Goal: Task Accomplishment & Management: Manage account settings

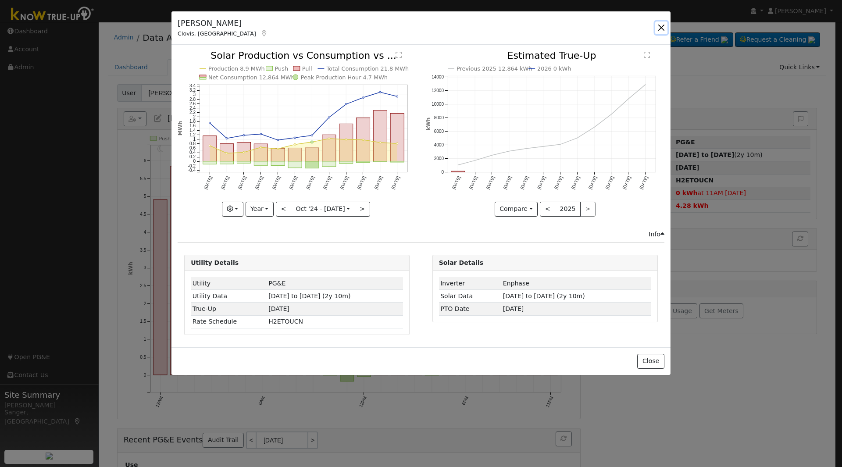
click at [660, 28] on button "button" at bounding box center [662, 27] width 12 height 12
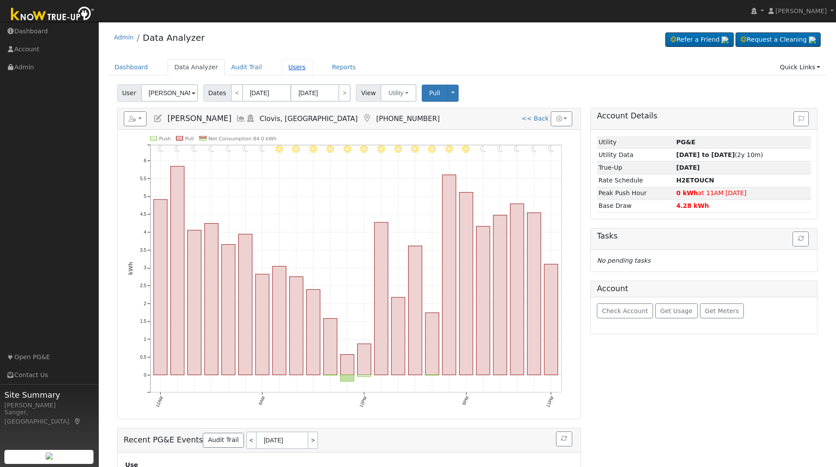
click at [282, 67] on link "Users" at bounding box center [297, 67] width 31 height 16
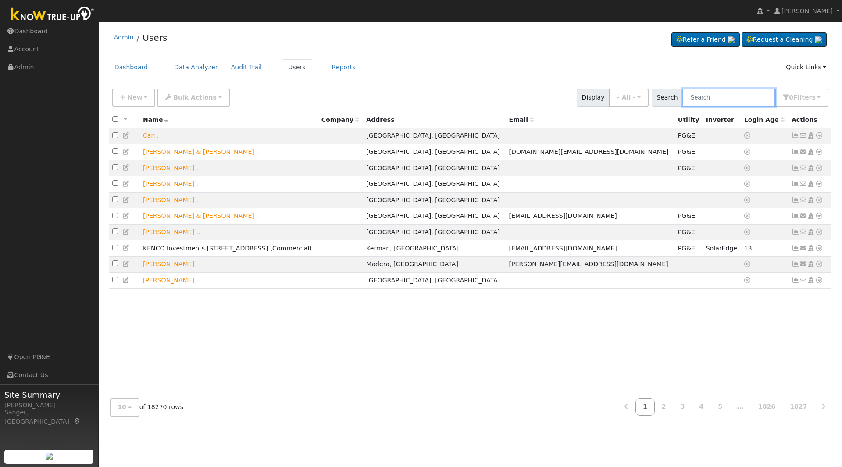
click at [717, 97] on input "text" at bounding box center [729, 98] width 93 height 18
paste input "Cindy Hufnagel"
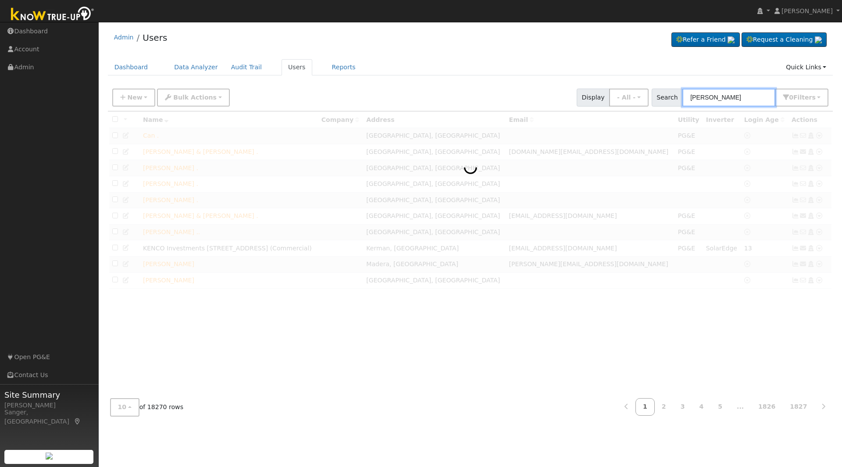
type input "Cindy Hufnagel"
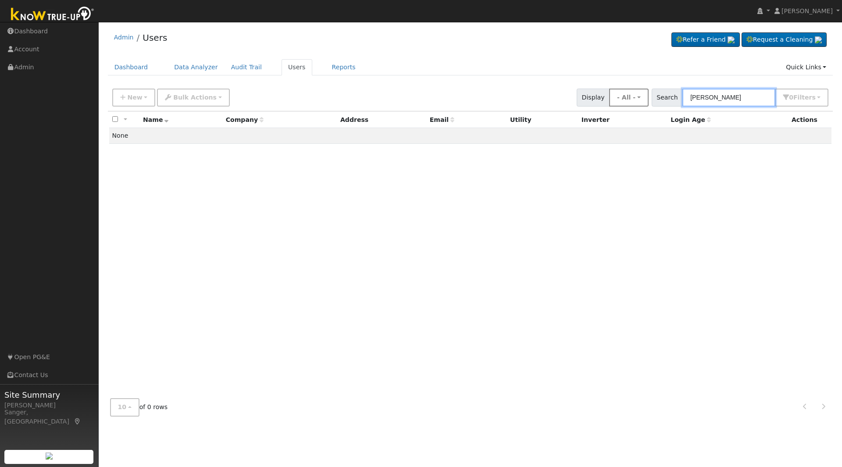
drag, startPoint x: 749, startPoint y: 95, endPoint x: 649, endPoint y: 100, distance: 99.7
click at [693, 97] on input "Cindy Hufnagel" at bounding box center [729, 98] width 93 height 18
click at [641, 100] on button "- All -" at bounding box center [628, 98] width 39 height 18
click at [739, 99] on input "Cindy Hufnagel" at bounding box center [729, 98] width 93 height 18
drag, startPoint x: 744, startPoint y: 99, endPoint x: 668, endPoint y: 97, distance: 75.9
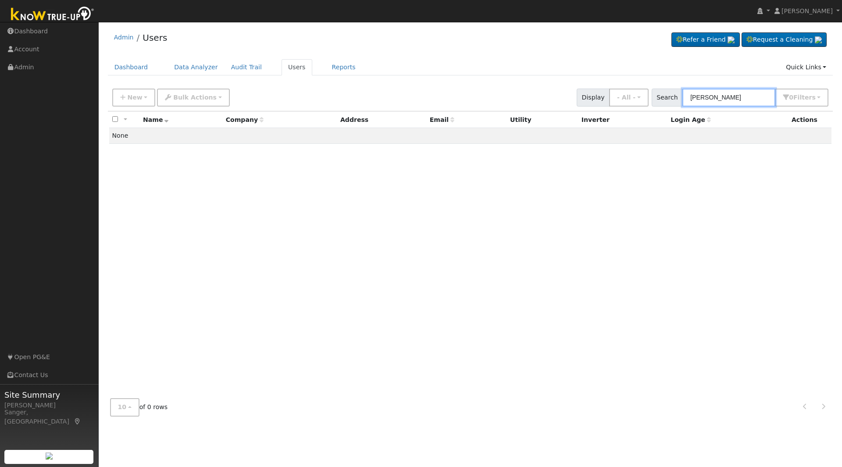
click at [668, 97] on div "Search Cindy Hufnagel 0 Filter s My accounts Role Show - All - Show Leads Admin…" at bounding box center [740, 98] width 177 height 18
paste input "Melissa Sweet"
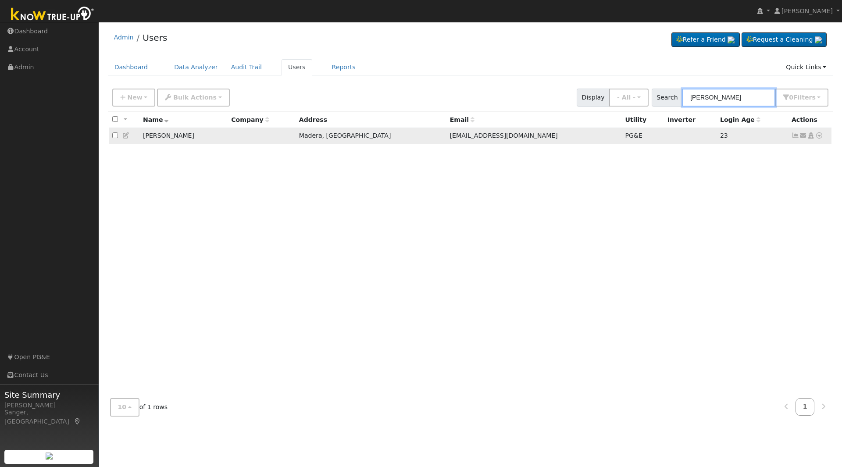
type input "Melissa Sweet"
click at [796, 139] on icon at bounding box center [796, 136] width 8 height 6
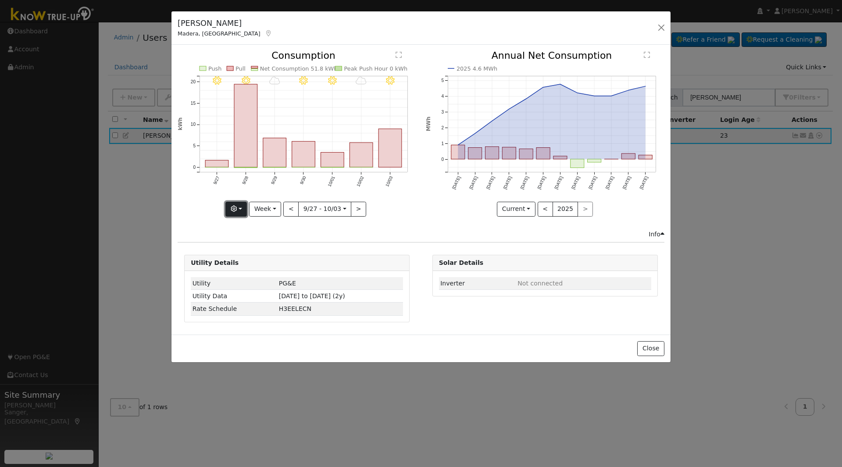
click at [233, 209] on button "button" at bounding box center [236, 209] width 21 height 15
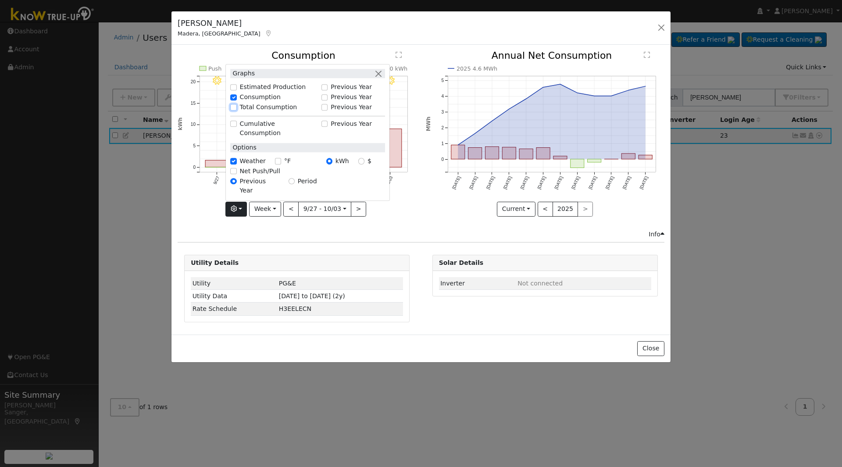
click at [235, 111] on input "Total Consumption" at bounding box center [233, 107] width 6 height 6
checkbox input "true"
click at [266, 212] on button "Week" at bounding box center [265, 209] width 32 height 15
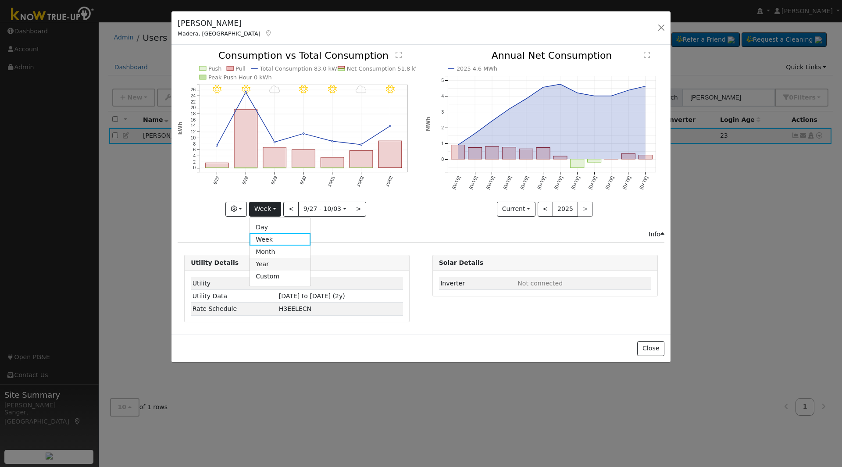
click at [275, 265] on link "Year" at bounding box center [280, 264] width 61 height 12
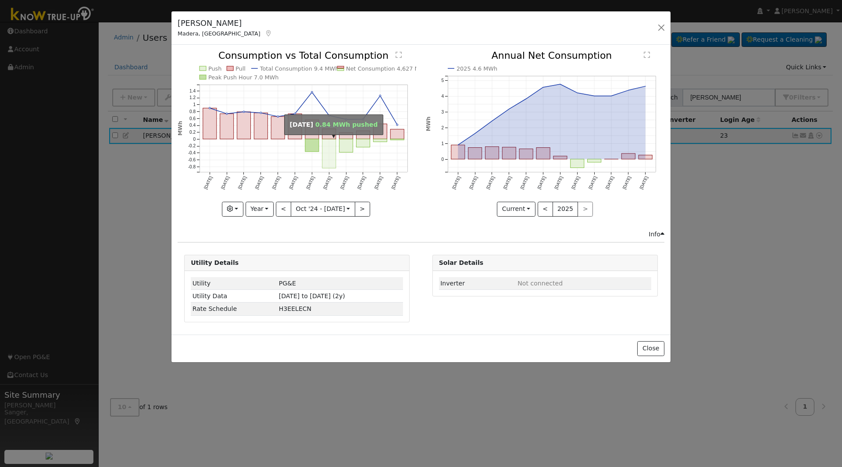
click at [325, 157] on rect "onclick=""" at bounding box center [329, 154] width 14 height 29
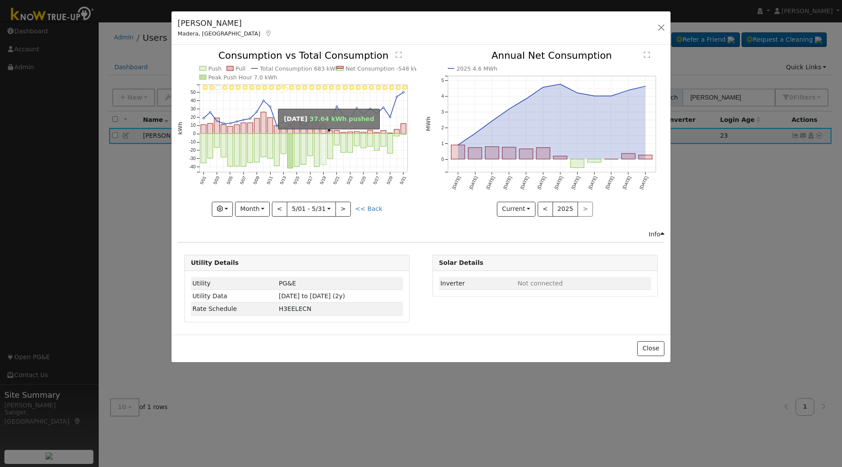
click at [324, 157] on rect "onclick=""" at bounding box center [323, 149] width 5 height 31
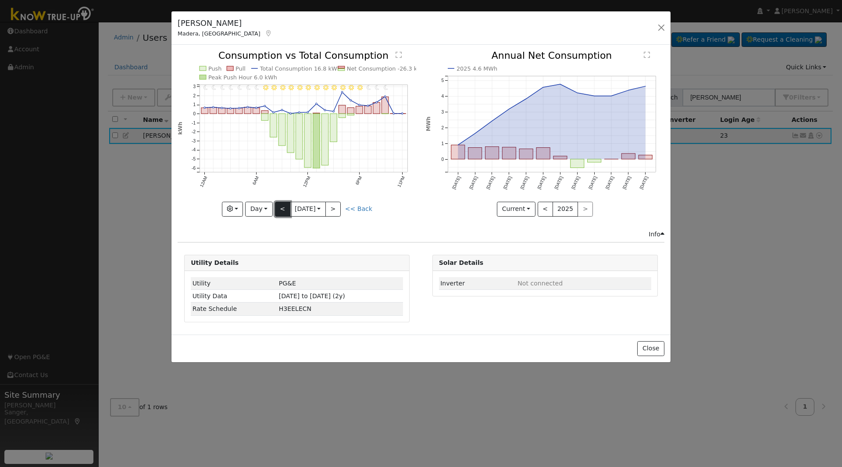
click at [283, 212] on button "<" at bounding box center [282, 209] width 15 height 15
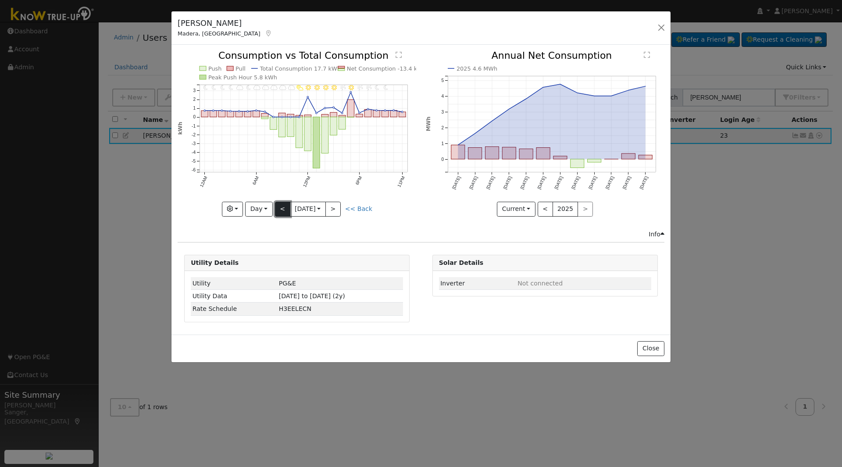
click at [283, 212] on button "<" at bounding box center [282, 209] width 15 height 15
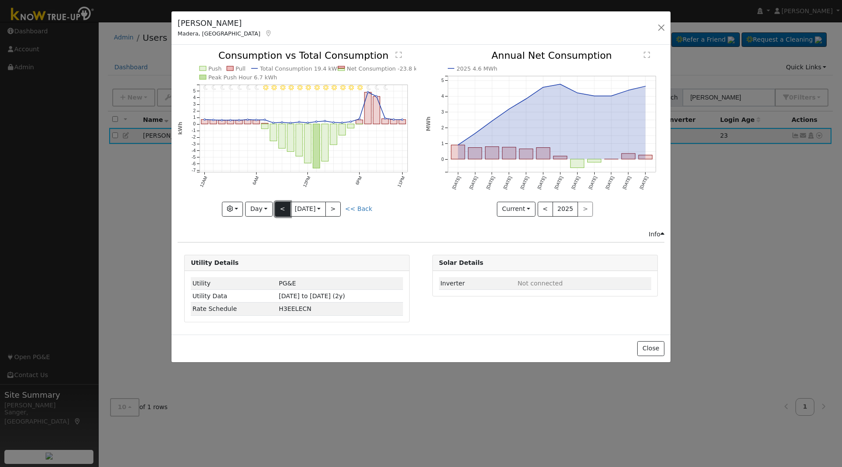
click at [283, 212] on button "<" at bounding box center [282, 209] width 15 height 15
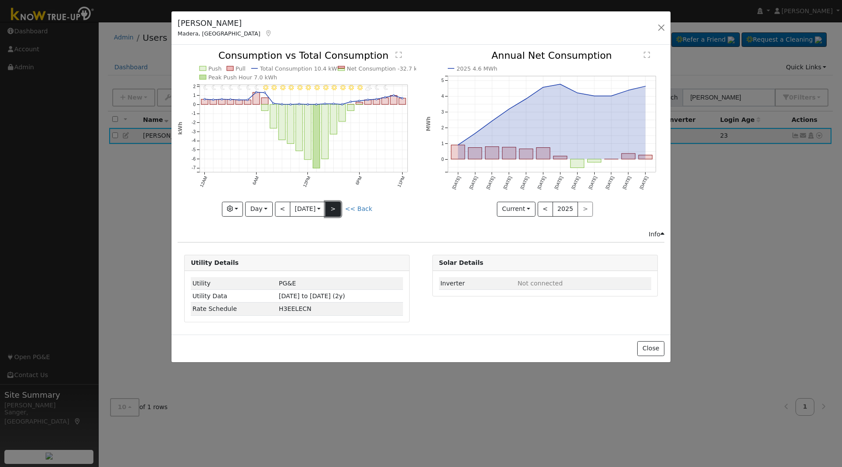
click at [340, 212] on button ">" at bounding box center [333, 209] width 15 height 15
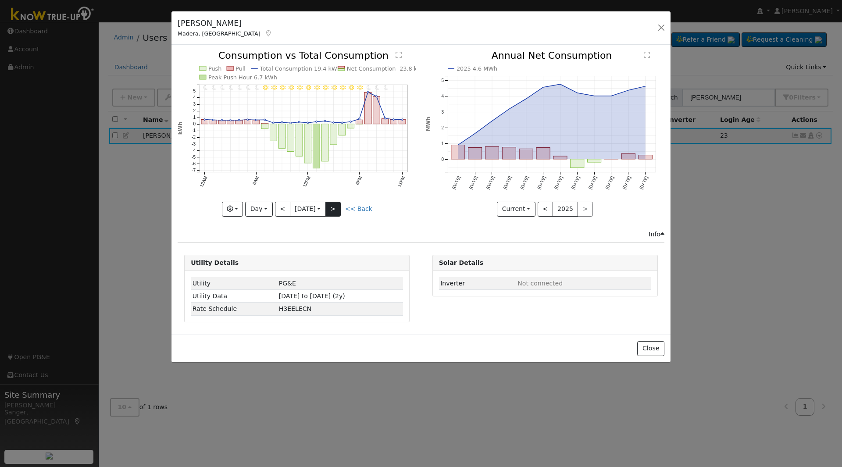
click at [340, 212] on div "11PM - undefined 10PM - undefined 9PM - MostlyClear 8PM - MostlyClear 7PM - Mos…" at bounding box center [297, 133] width 239 height 165
click at [340, 212] on button ">" at bounding box center [333, 209] width 15 height 15
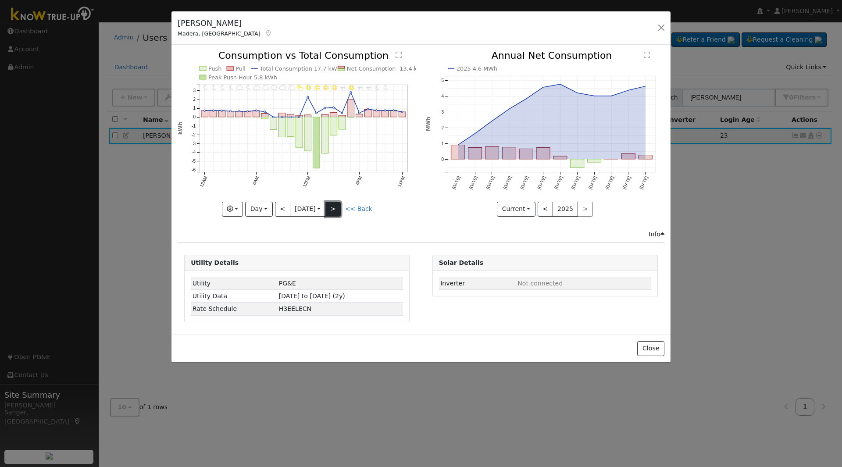
click at [340, 212] on button ">" at bounding box center [333, 209] width 15 height 15
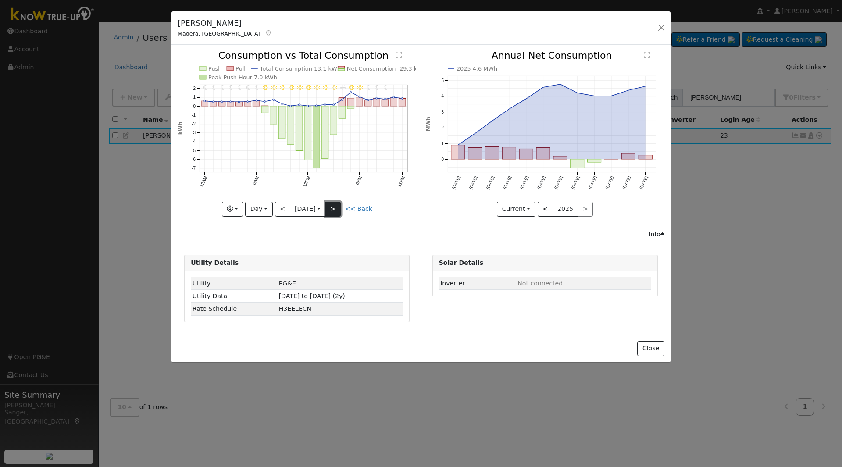
click at [340, 212] on button ">" at bounding box center [333, 209] width 15 height 15
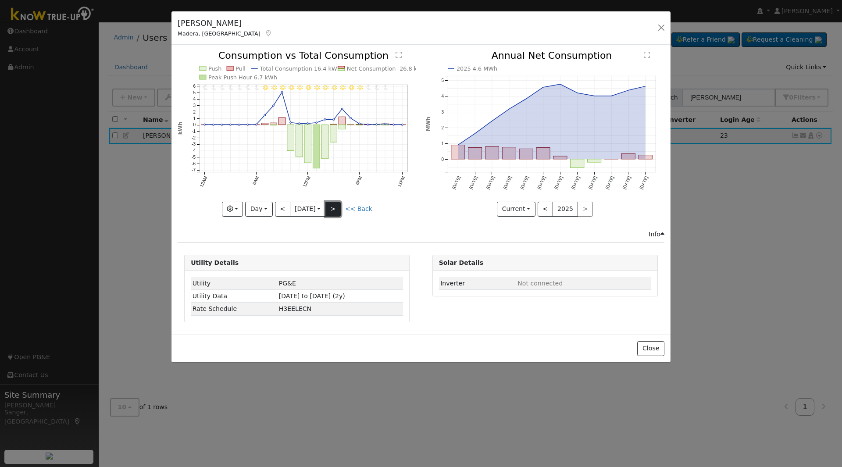
click at [340, 212] on button ">" at bounding box center [333, 209] width 15 height 15
click at [333, 209] on button ">" at bounding box center [333, 209] width 15 height 15
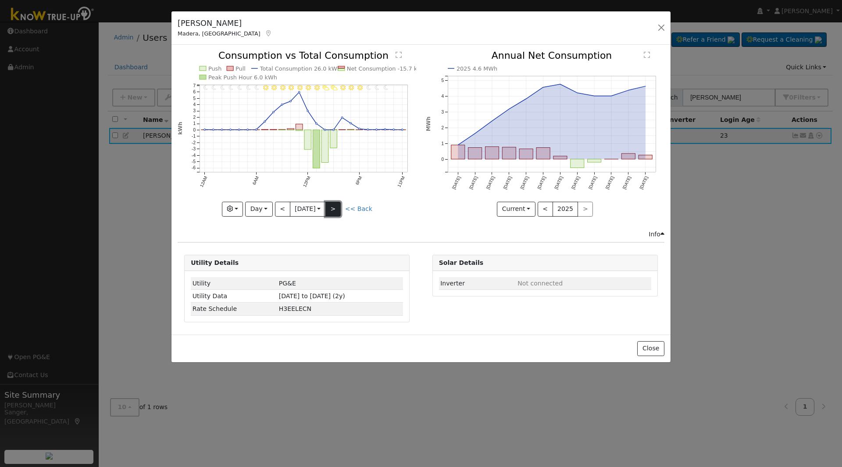
click at [333, 209] on button ">" at bounding box center [333, 209] width 15 height 15
click at [333, 209] on div "11PM - undefined 10PM - undefined 9PM - Clear 8PM - Clear 7PM - Clear 6PM - Cle…" at bounding box center [297, 133] width 239 height 165
click at [333, 209] on button ">" at bounding box center [333, 209] width 15 height 15
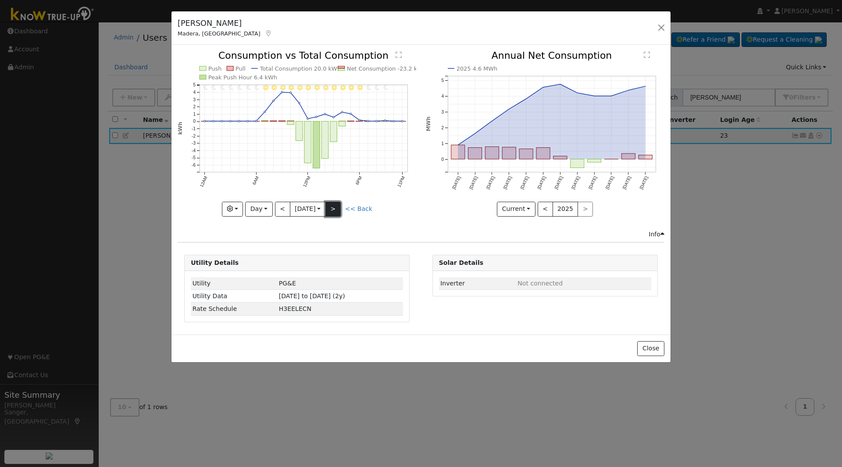
click at [333, 209] on button ">" at bounding box center [333, 209] width 15 height 15
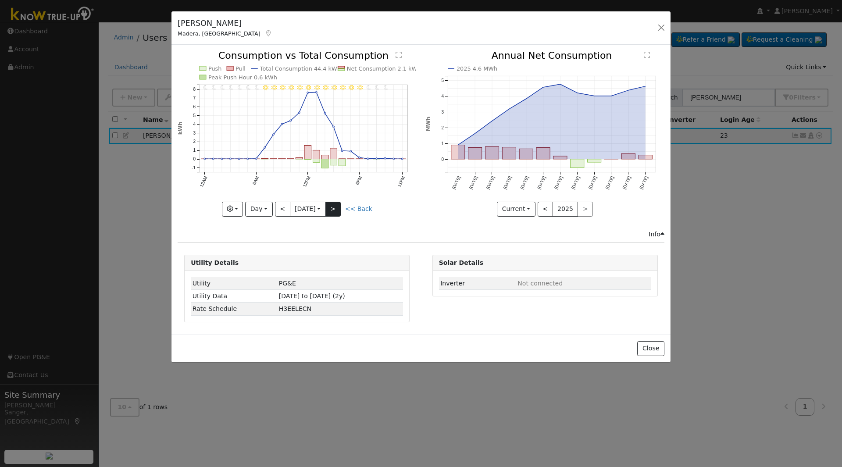
click at [333, 209] on div "11PM - undefined 10PM - undefined 9PM - Clear 8PM - Clear 7PM - Clear 6PM - Cle…" at bounding box center [297, 133] width 239 height 165
click at [310, 208] on input "2025-05-30" at bounding box center [307, 209] width 35 height 14
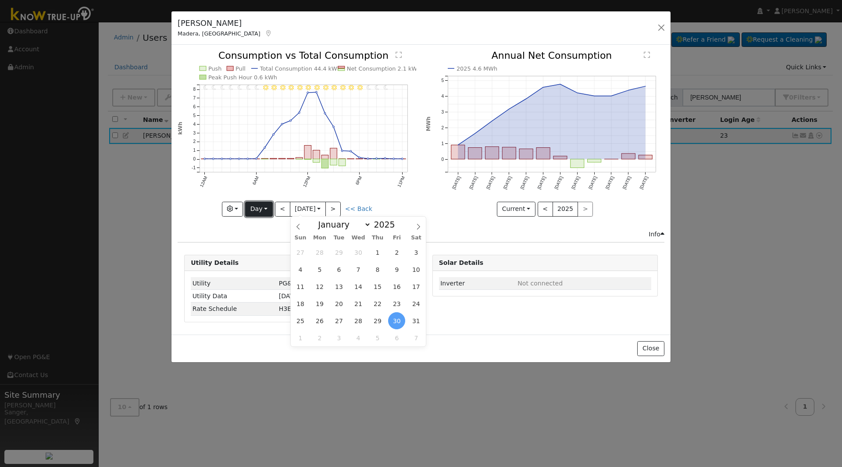
click at [250, 216] on button "Day" at bounding box center [258, 209] width 27 height 15
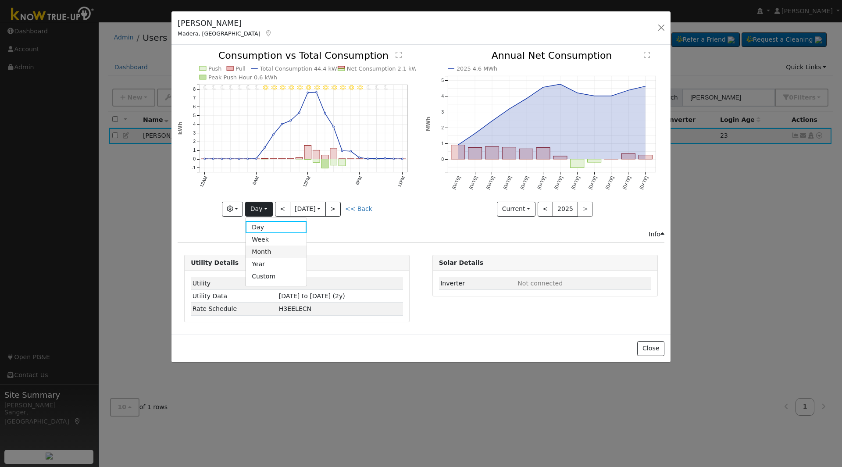
click at [269, 252] on link "Month" at bounding box center [276, 252] width 61 height 12
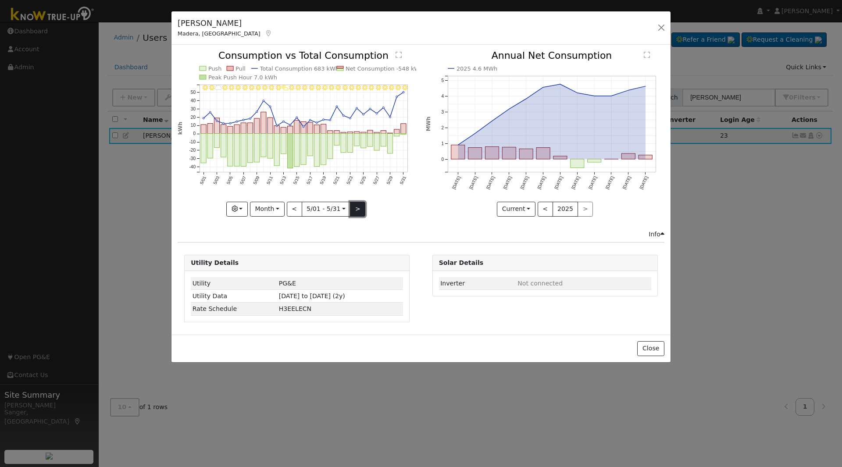
click at [356, 211] on button ">" at bounding box center [357, 209] width 15 height 15
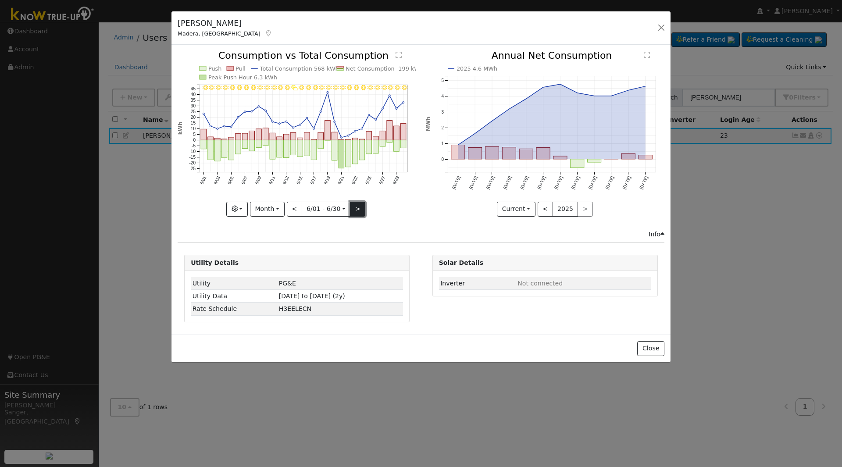
click at [356, 211] on button ">" at bounding box center [357, 209] width 15 height 15
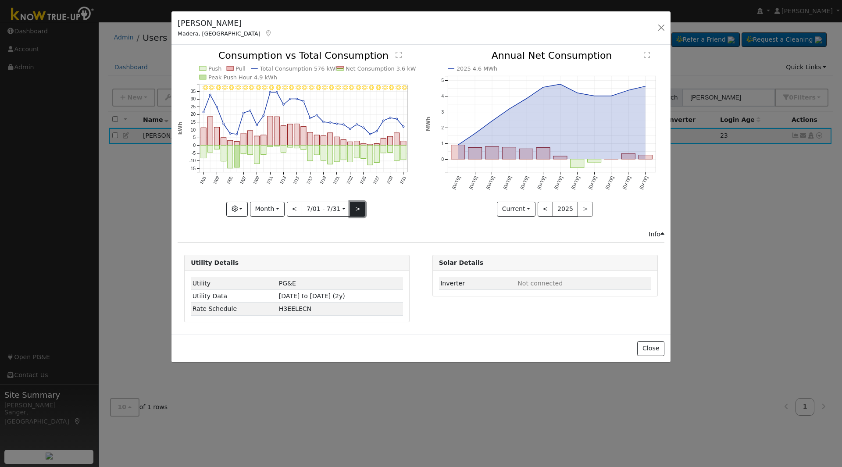
click at [356, 211] on button ">" at bounding box center [357, 209] width 15 height 15
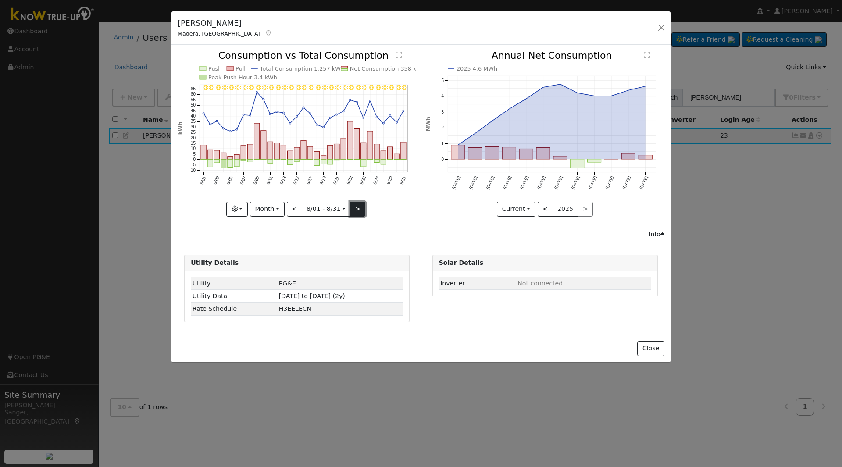
click at [356, 211] on button ">" at bounding box center [357, 209] width 15 height 15
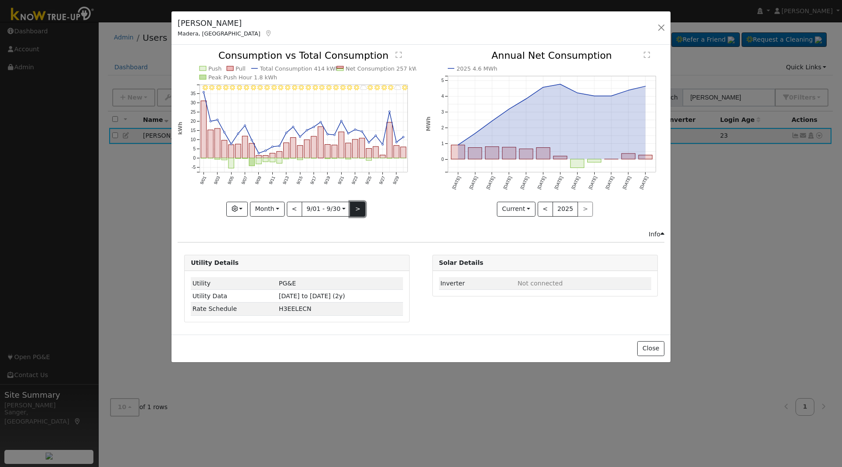
click at [356, 211] on button ">" at bounding box center [357, 209] width 15 height 15
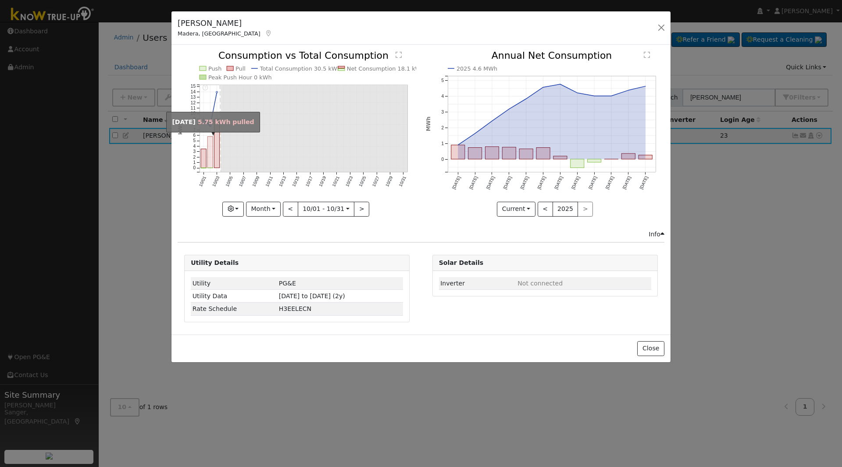
click at [211, 158] on rect "onclick=""" at bounding box center [210, 152] width 5 height 31
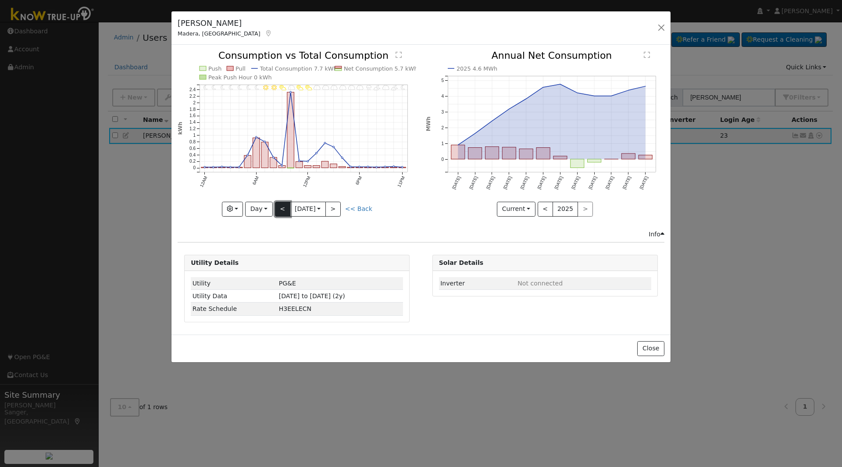
click at [276, 211] on button "<" at bounding box center [282, 209] width 15 height 15
type input "2025-09-30"
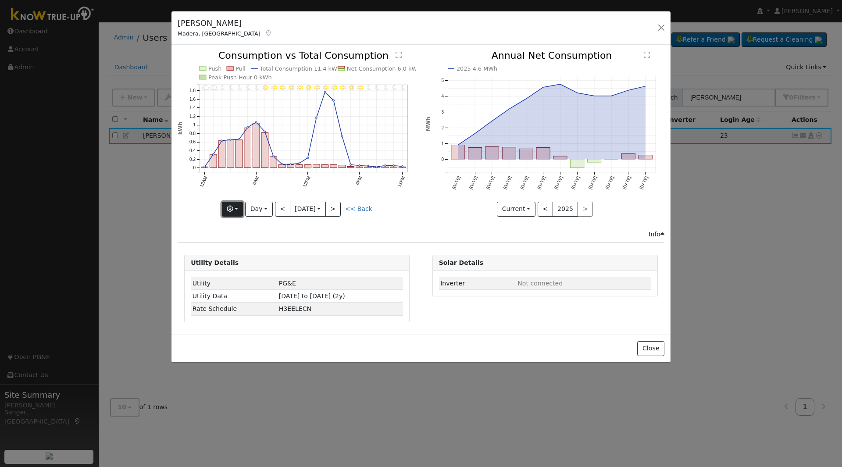
click at [225, 211] on button "button" at bounding box center [232, 209] width 21 height 15
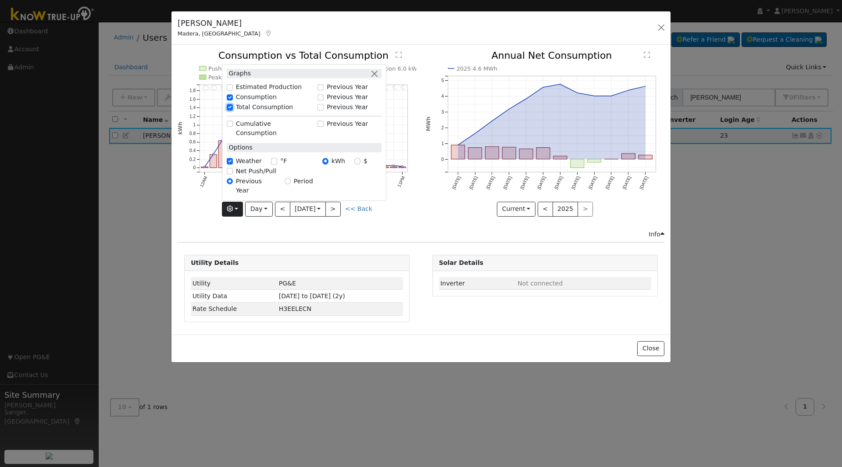
click at [229, 111] on input "Total Consumption" at bounding box center [230, 107] width 6 height 6
checkbox input "false"
click at [412, 219] on div "11PM - Clear 10PM - Clear 9PM - Clear 8PM - Clear 7PM - Clear 6PM - MostlyClear…" at bounding box center [297, 140] width 248 height 179
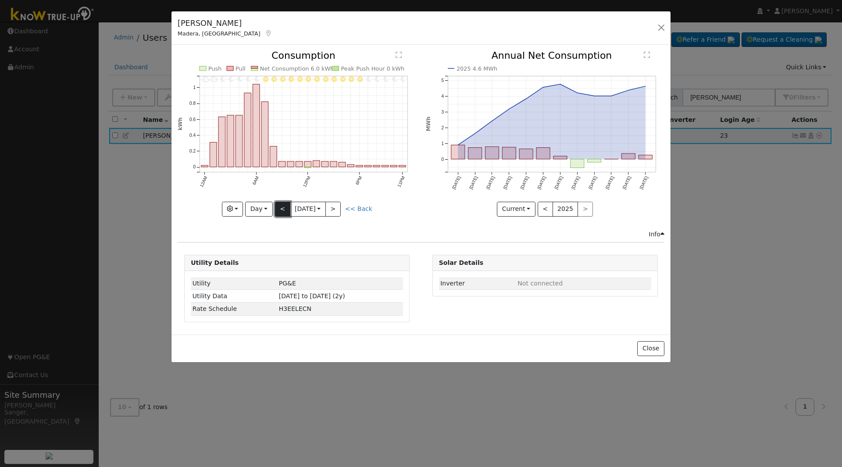
click at [280, 208] on button "<" at bounding box center [282, 209] width 15 height 15
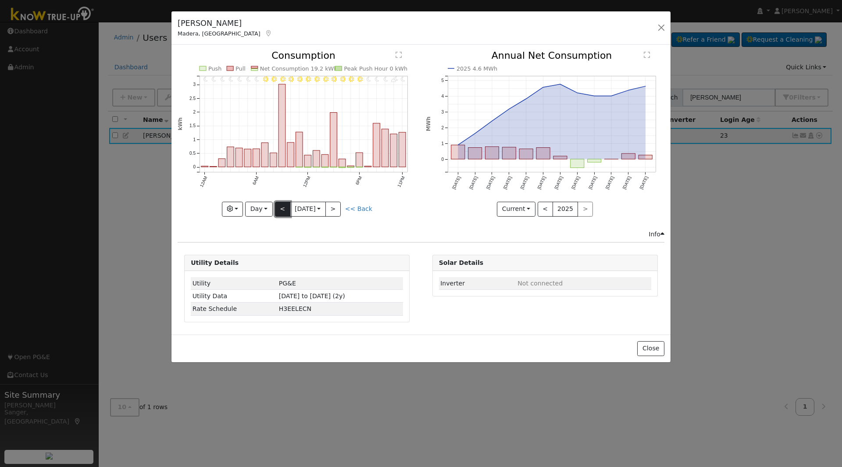
click at [280, 208] on button "<" at bounding box center [282, 209] width 15 height 15
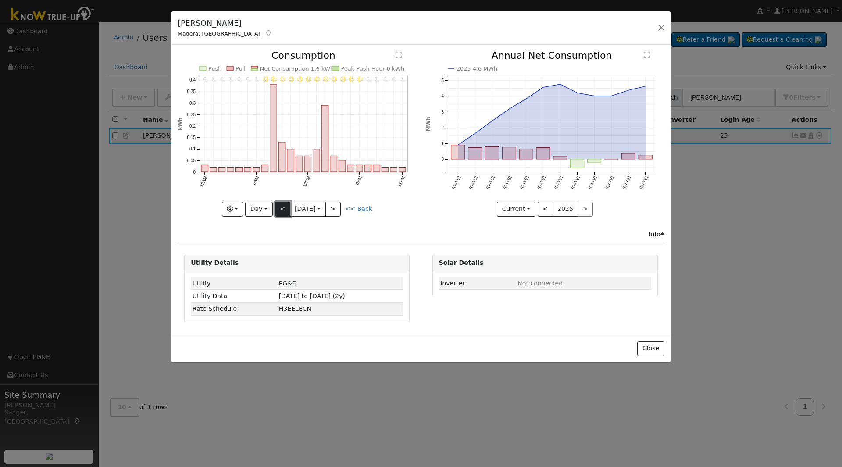
click at [280, 208] on button "<" at bounding box center [282, 209] width 15 height 15
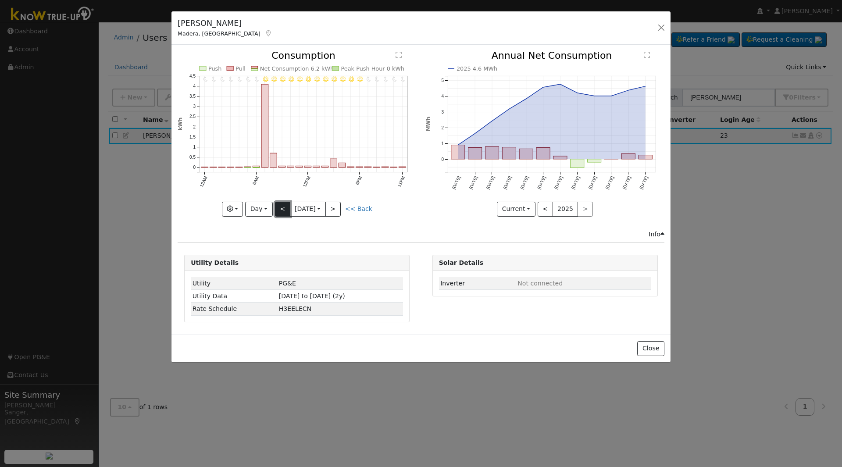
click at [280, 208] on button "<" at bounding box center [282, 209] width 15 height 15
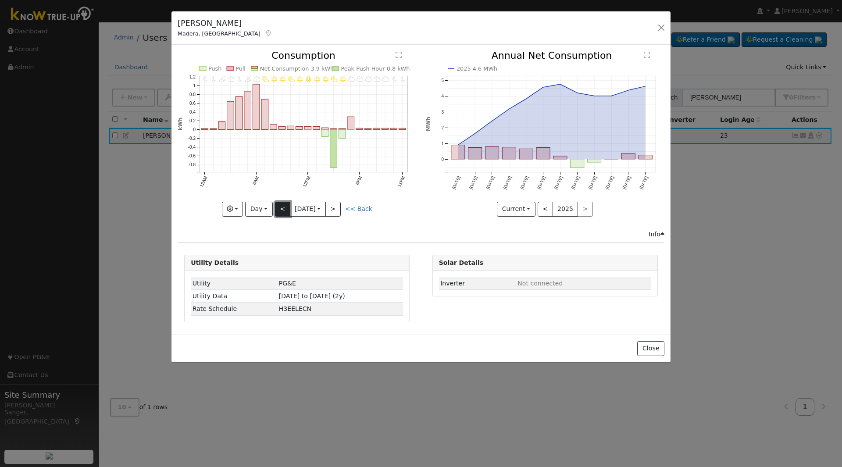
click at [280, 208] on button "<" at bounding box center [282, 209] width 15 height 15
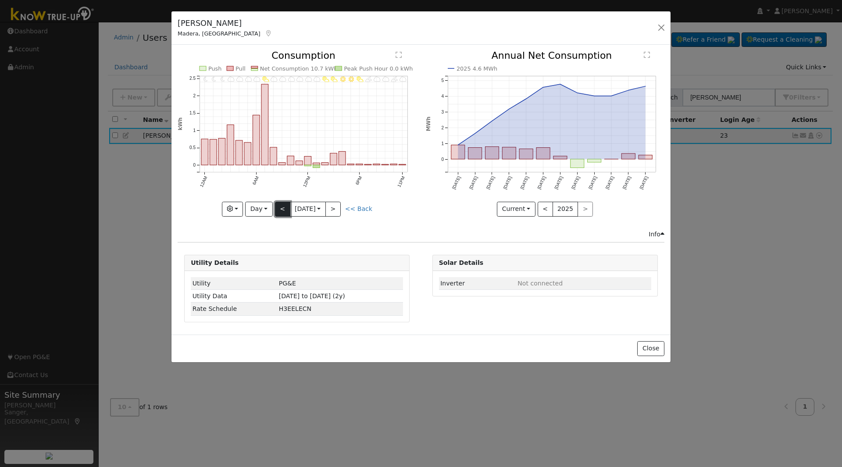
click at [280, 208] on button "<" at bounding box center [282, 209] width 15 height 15
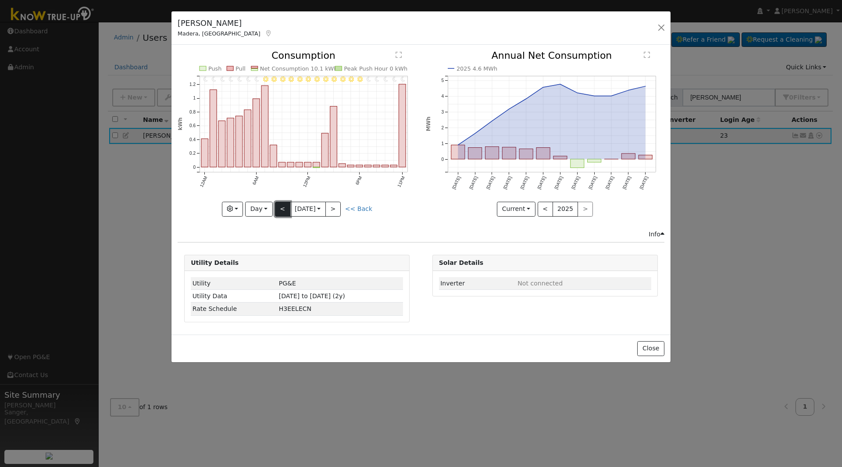
click at [280, 208] on button "<" at bounding box center [282, 209] width 15 height 15
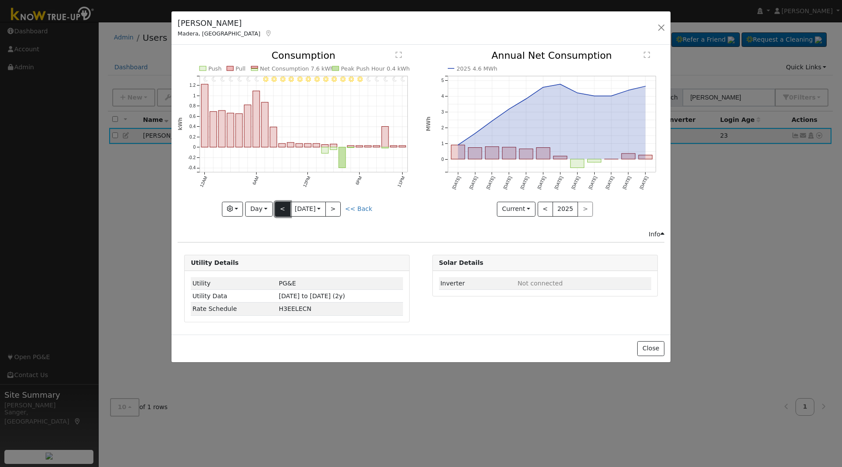
click at [280, 208] on button "<" at bounding box center [282, 209] width 15 height 15
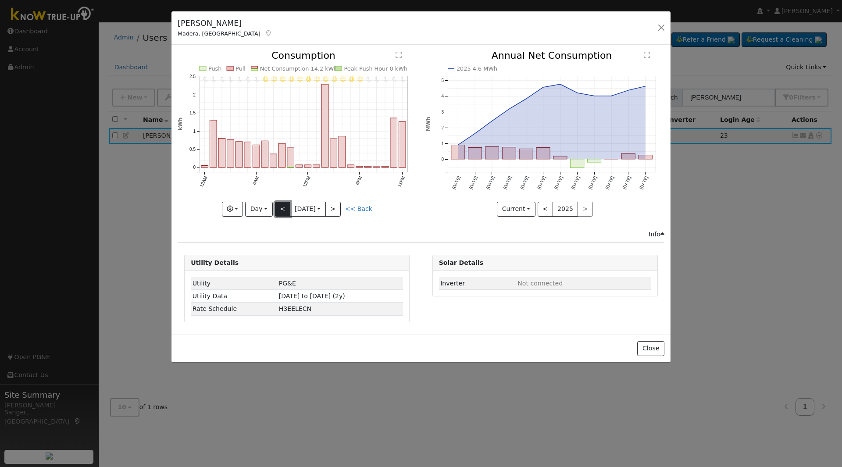
click at [280, 208] on button "<" at bounding box center [282, 209] width 15 height 15
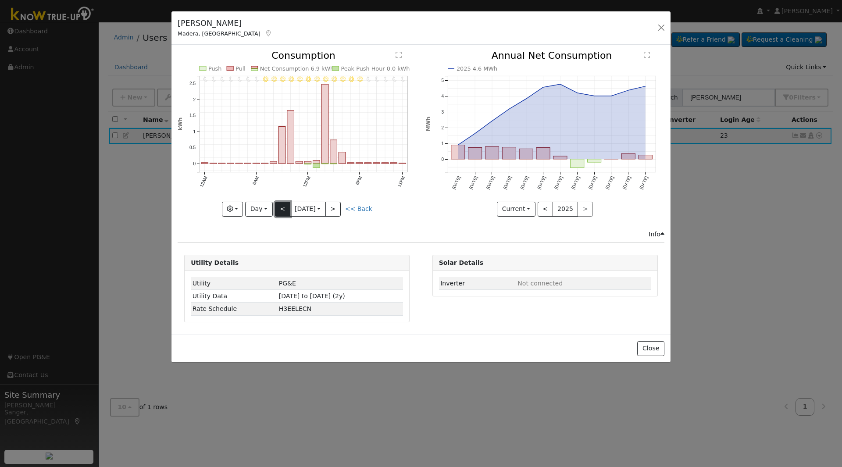
click at [280, 208] on button "<" at bounding box center [282, 209] width 15 height 15
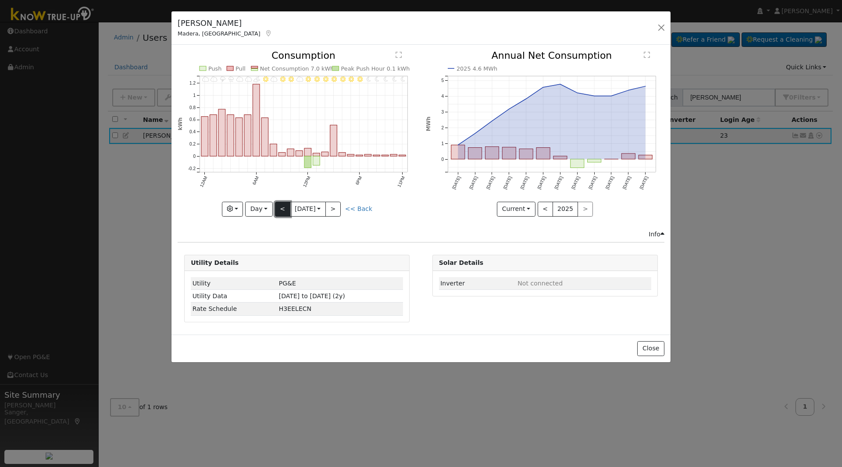
click at [280, 208] on button "<" at bounding box center [282, 209] width 15 height 15
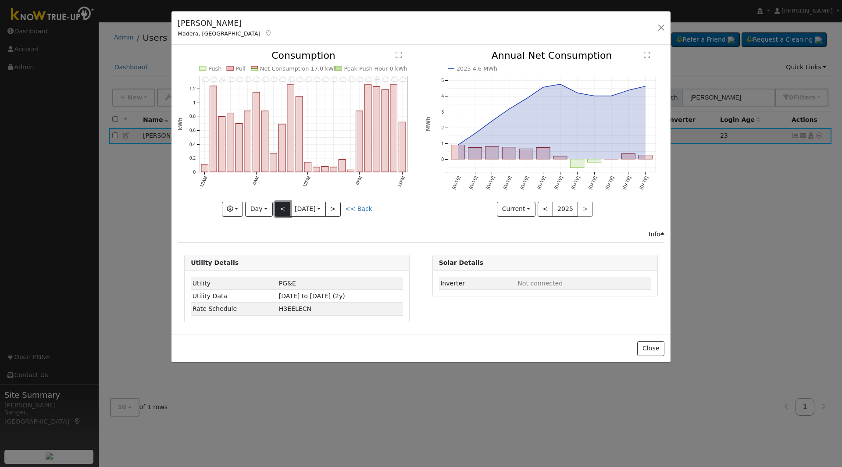
click at [280, 208] on button "<" at bounding box center [282, 209] width 15 height 15
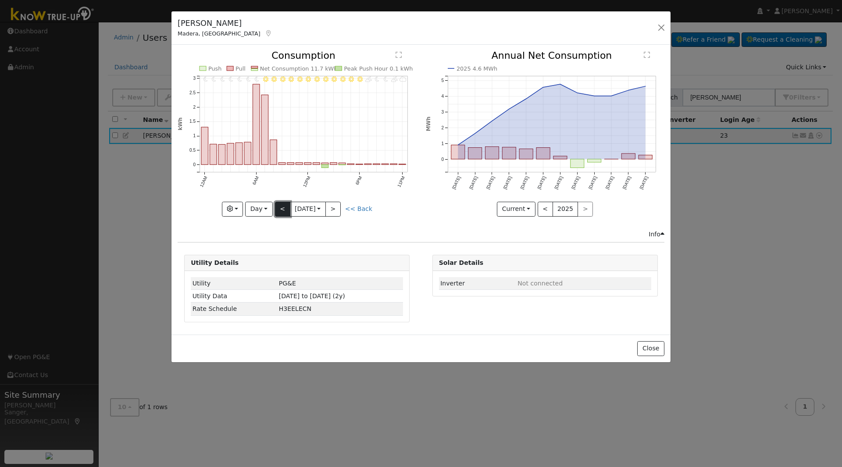
click at [280, 208] on button "<" at bounding box center [282, 209] width 15 height 15
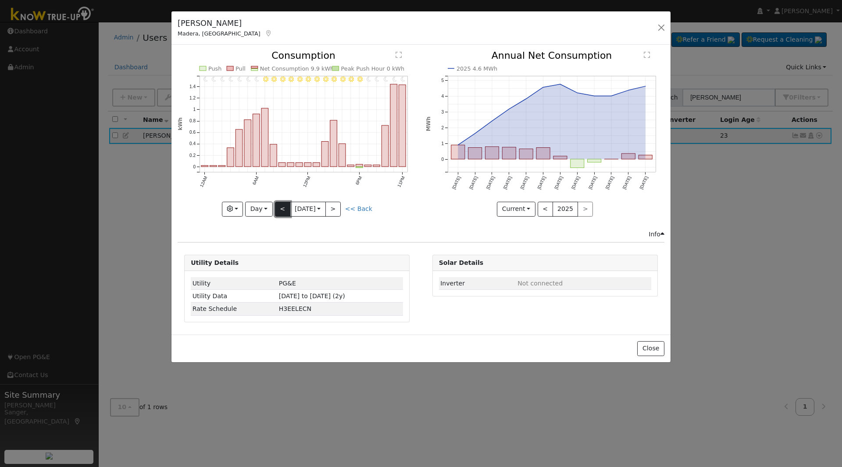
click at [280, 208] on button "<" at bounding box center [282, 209] width 15 height 15
type input "2025-09-15"
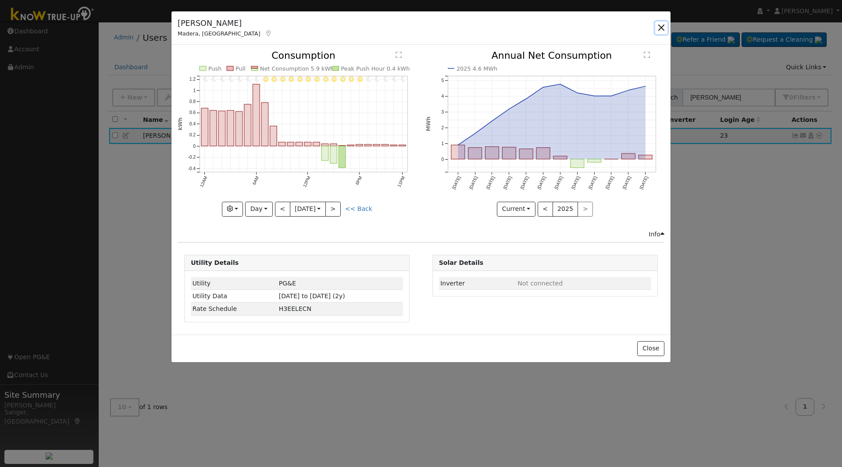
click at [663, 26] on button "button" at bounding box center [662, 27] width 12 height 12
